Goal: Download file/media

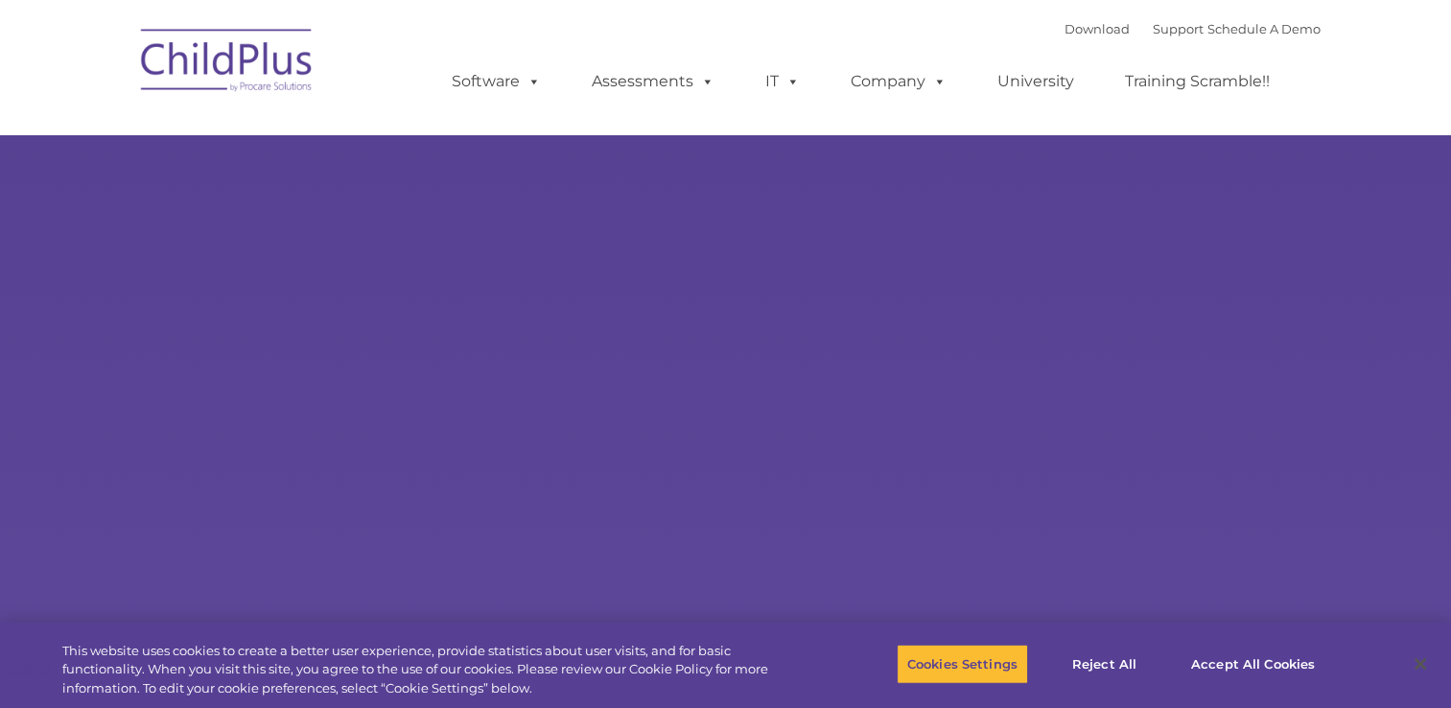
select select "MEDIUM"
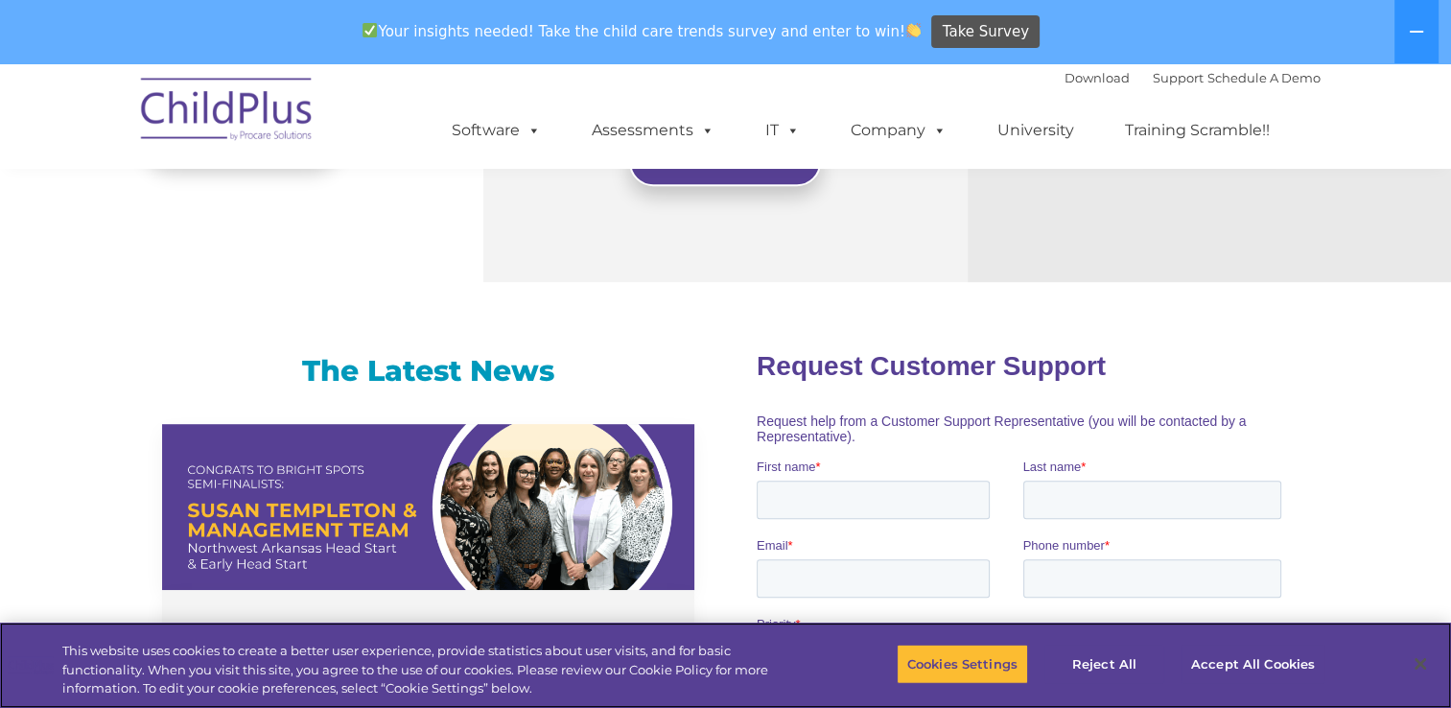
scroll to position [1082, 0]
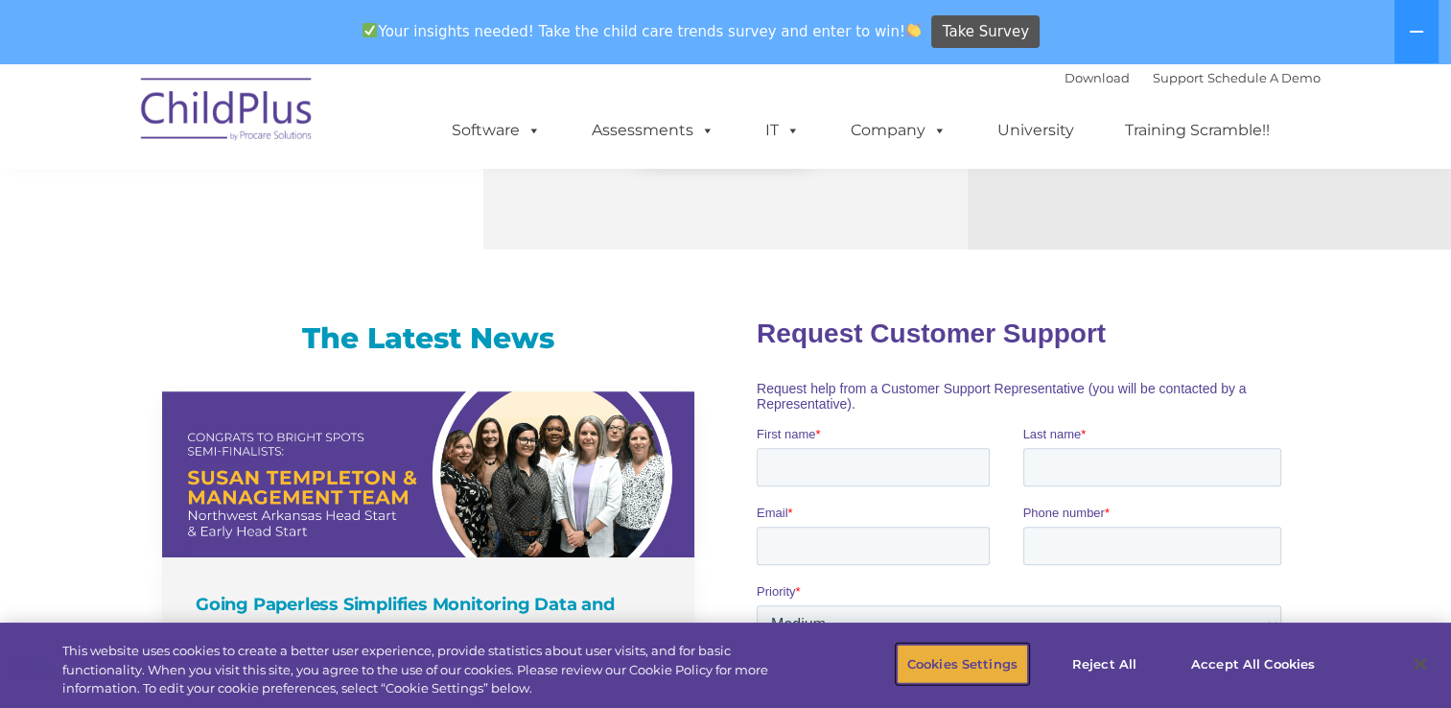
click at [955, 668] on button "Cookies Settings" at bounding box center [962, 664] width 131 height 40
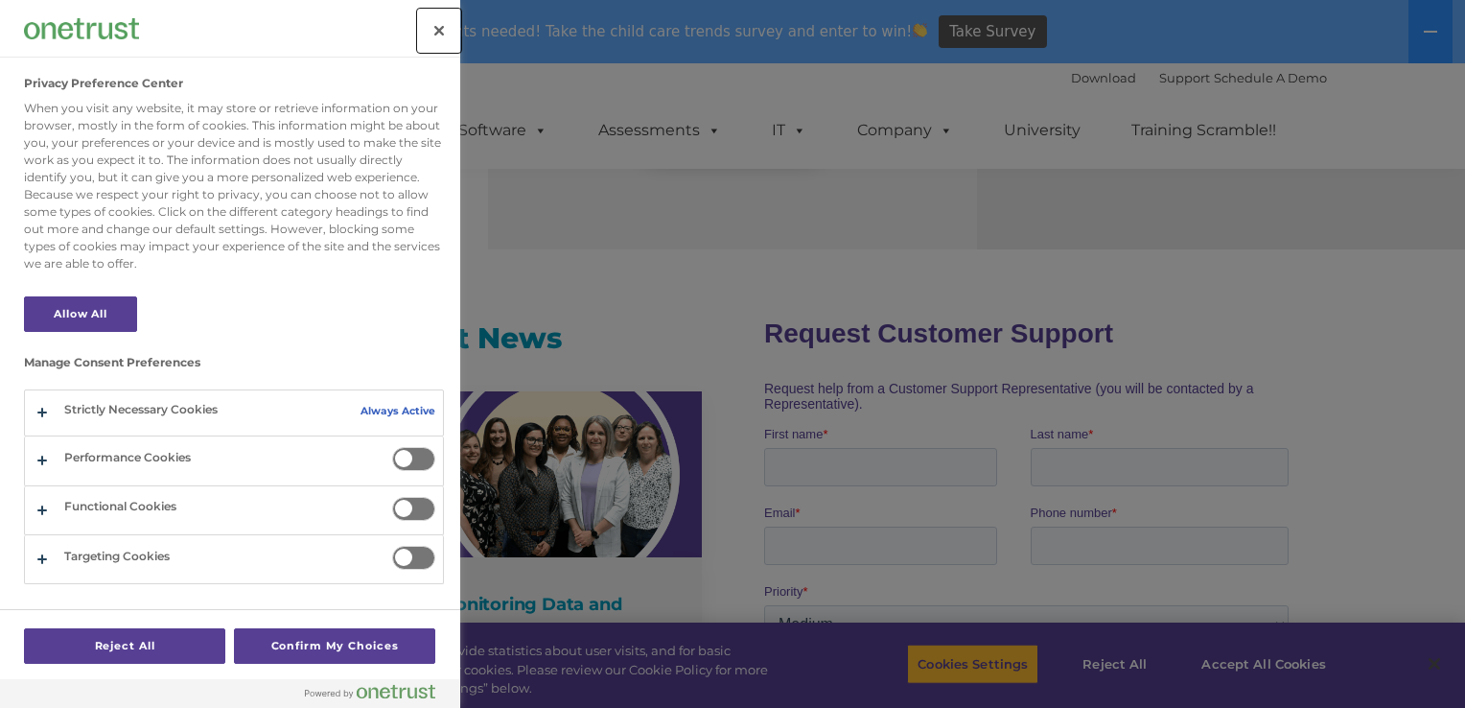
click at [434, 32] on button "Close" at bounding box center [439, 31] width 42 height 42
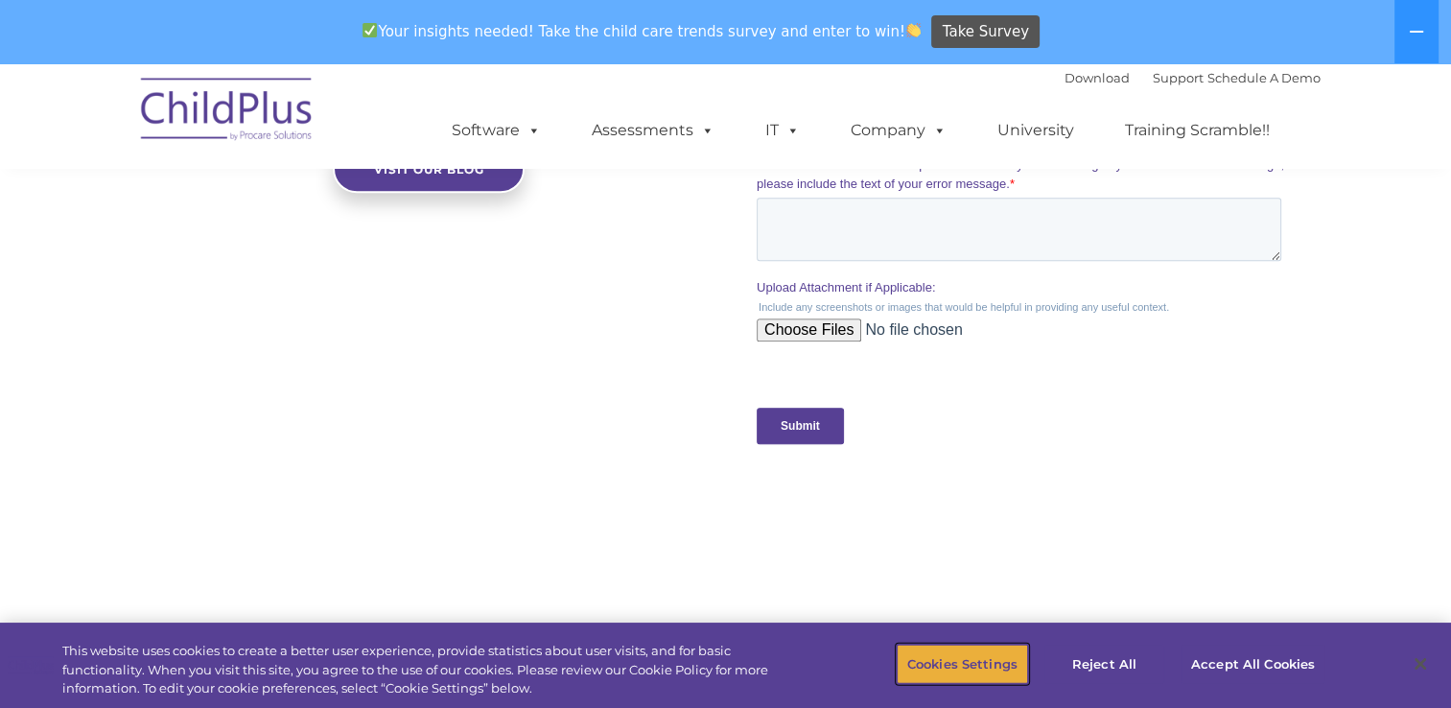
scroll to position [2161, 0]
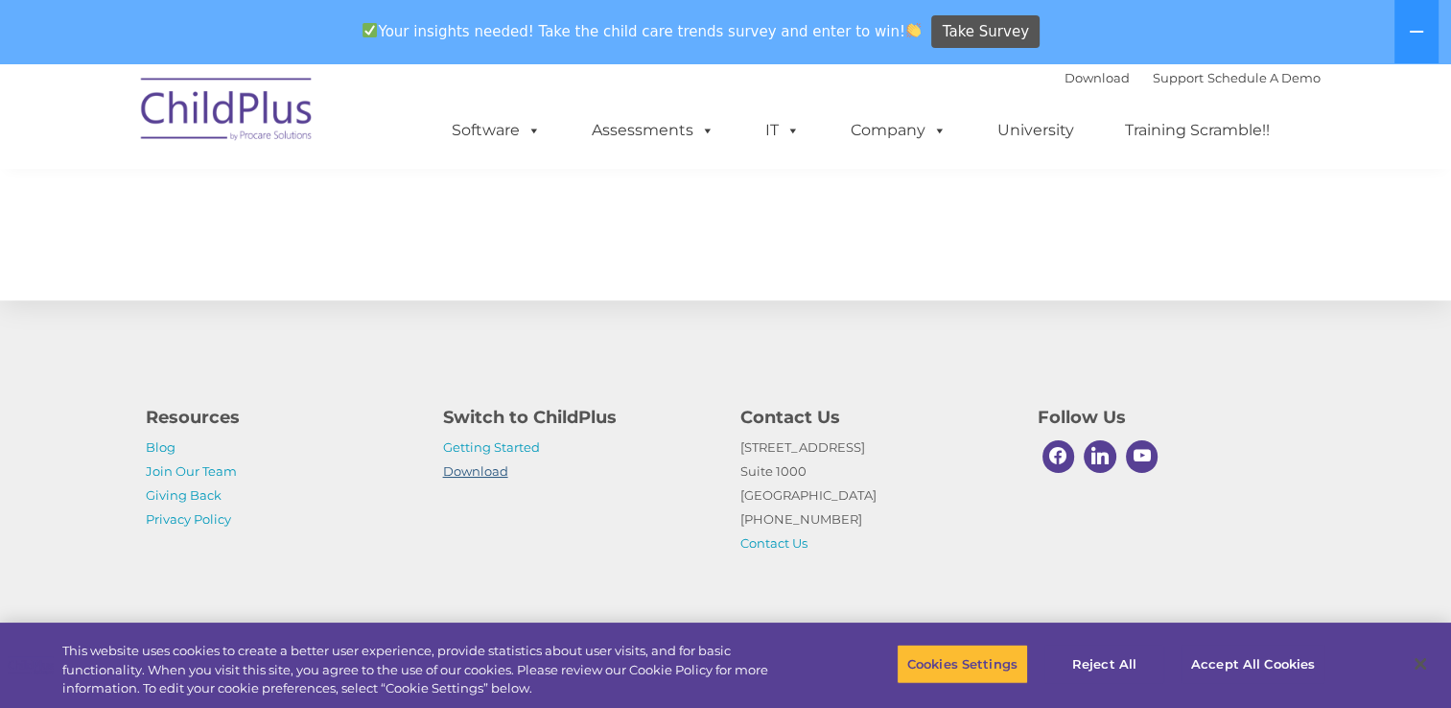
click at [479, 474] on link "Download" at bounding box center [475, 470] width 65 height 15
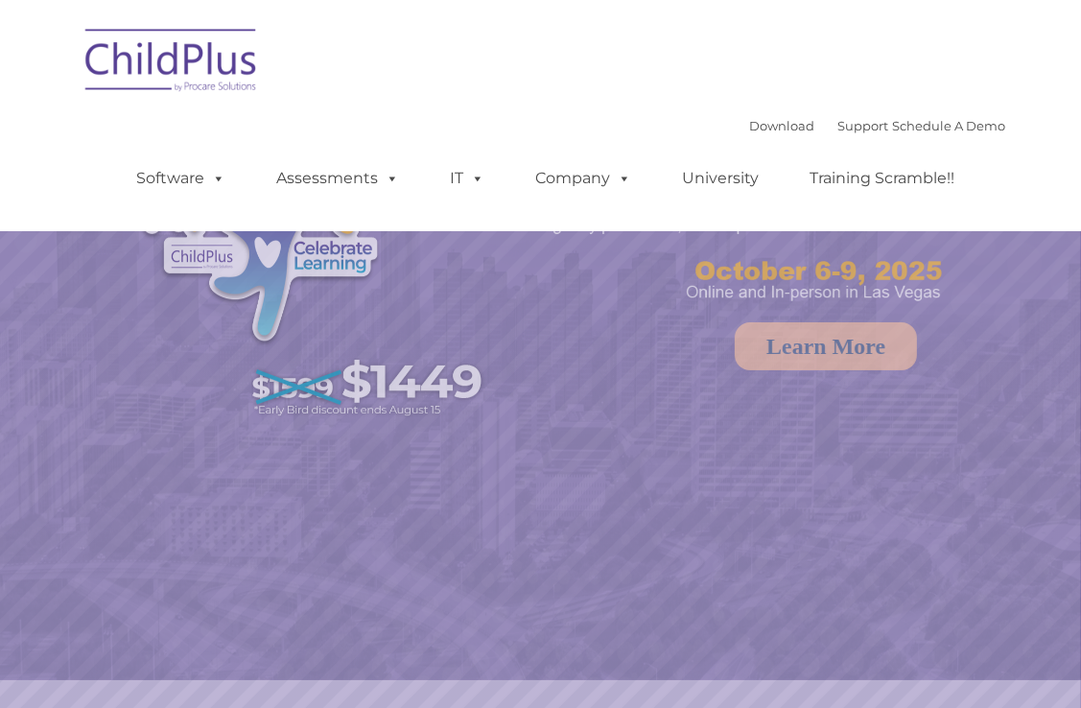
select select "MEDIUM"
